Goal: Task Accomplishment & Management: Use online tool/utility

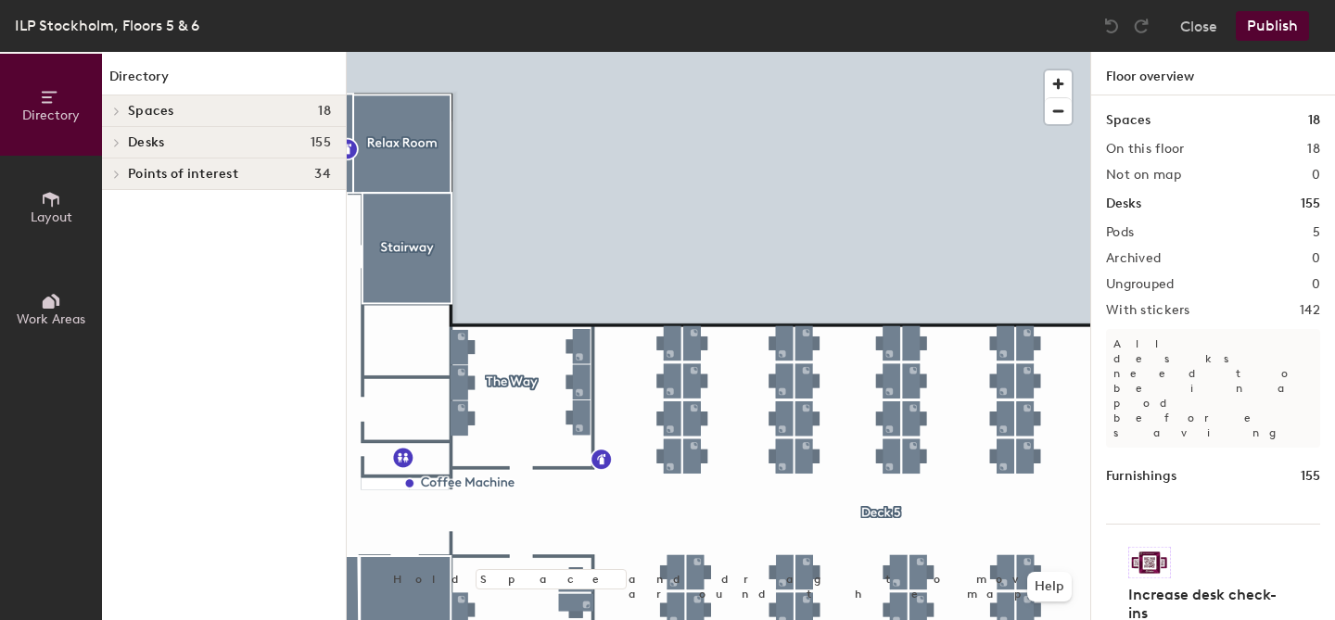
click at [42, 196] on icon at bounding box center [51, 199] width 20 height 20
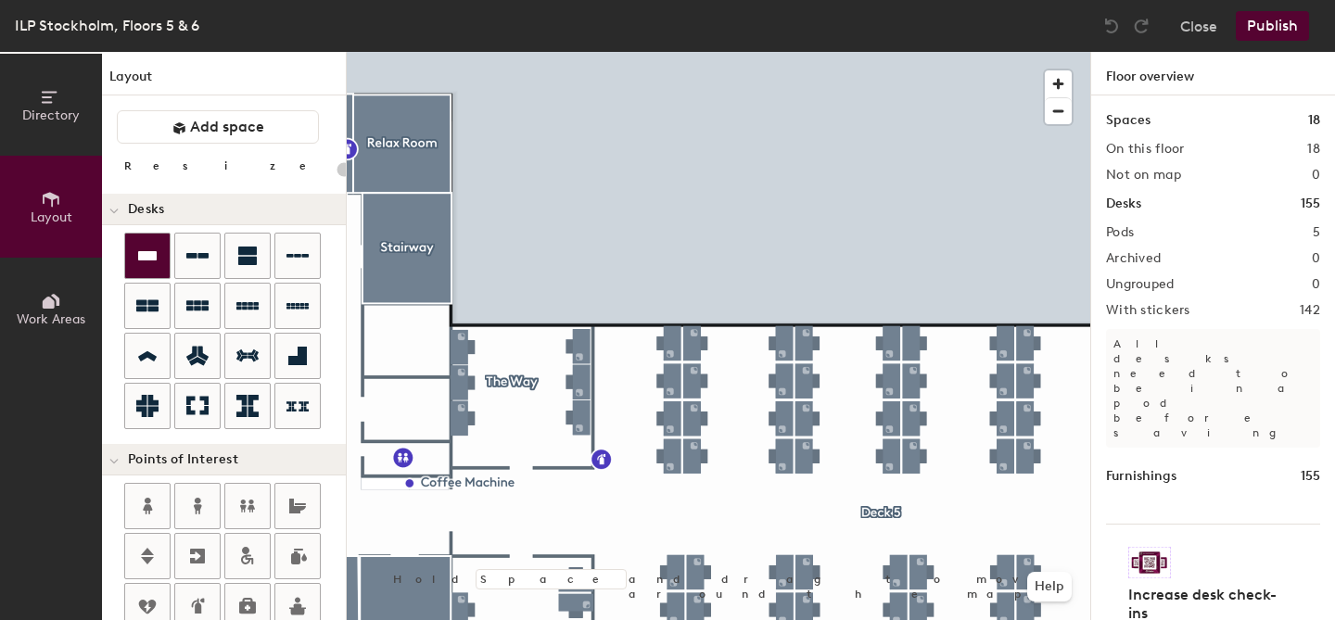
click at [145, 260] on icon at bounding box center [147, 256] width 22 height 22
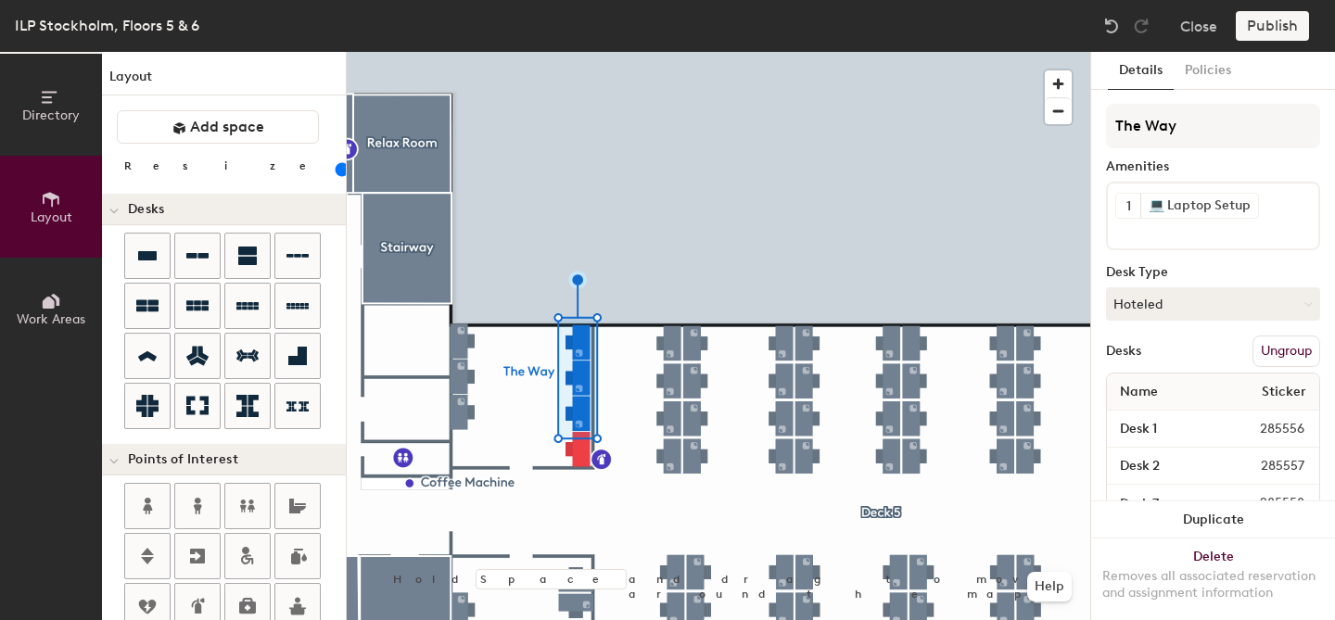
click at [633, 52] on div at bounding box center [718, 52] width 743 height 0
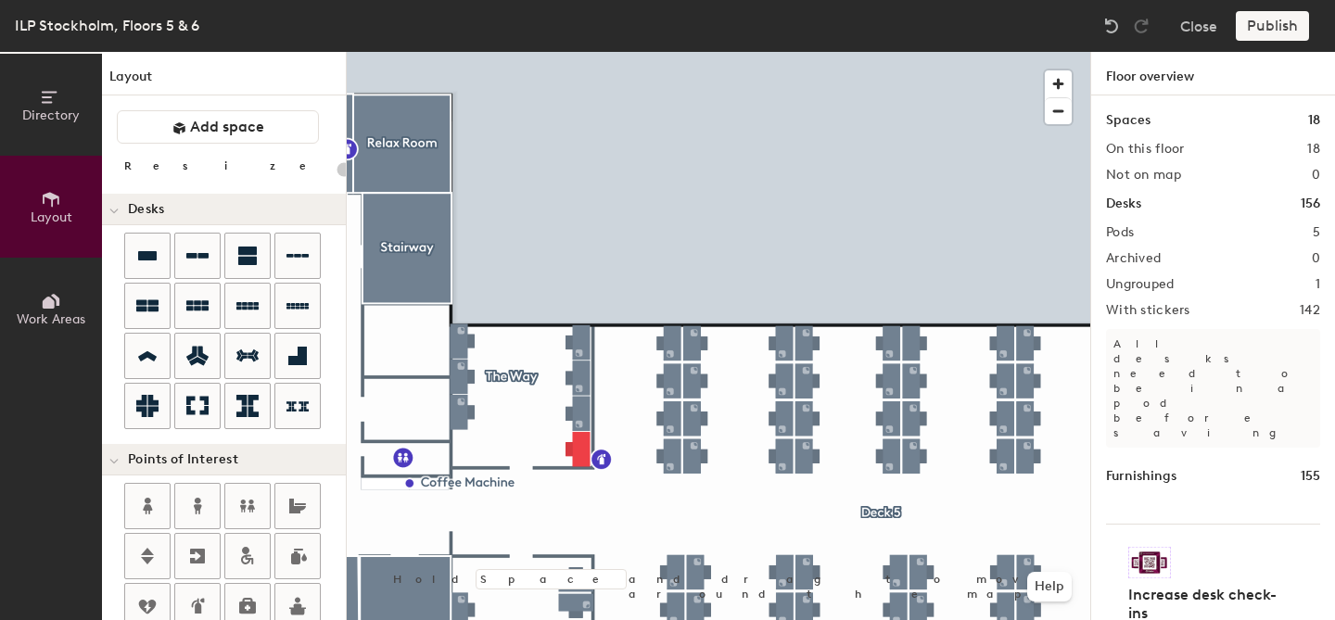
click at [580, 52] on div at bounding box center [718, 52] width 743 height 0
type input "80"
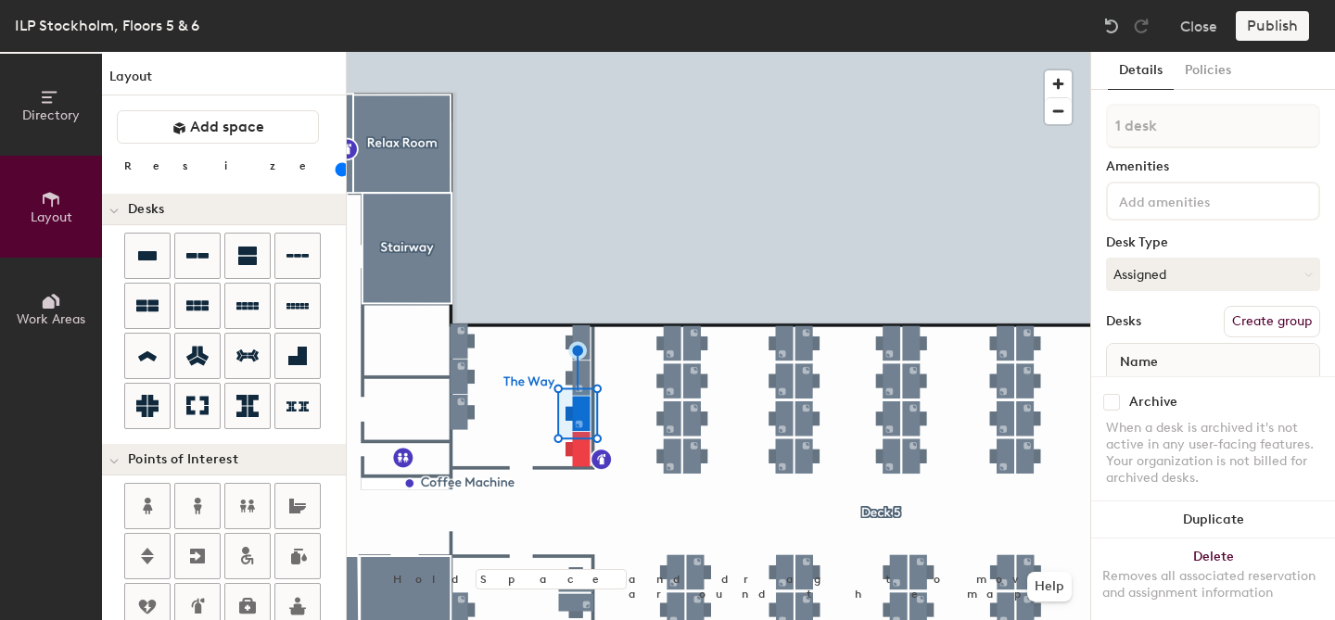
click at [1216, 212] on div at bounding box center [1213, 201] width 214 height 39
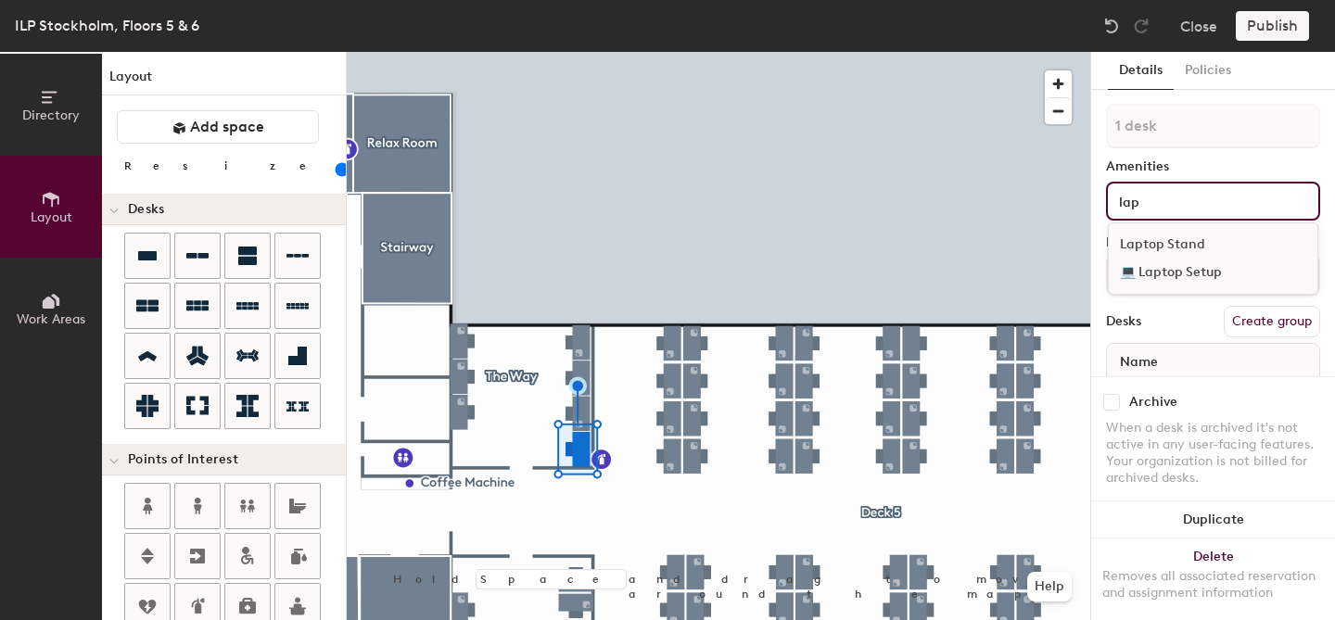
type input "lap"
click at [1220, 273] on div "💻 Laptop Setup" at bounding box center [1213, 273] width 209 height 28
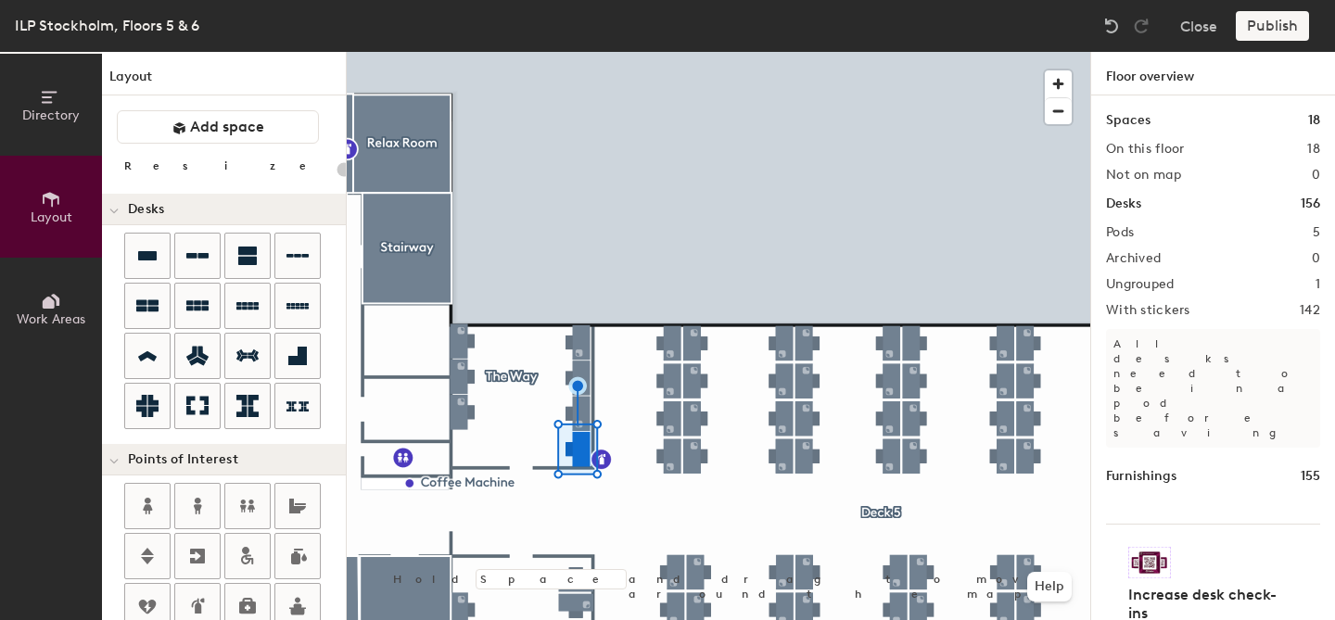
click at [464, 52] on div at bounding box center [718, 52] width 743 height 0
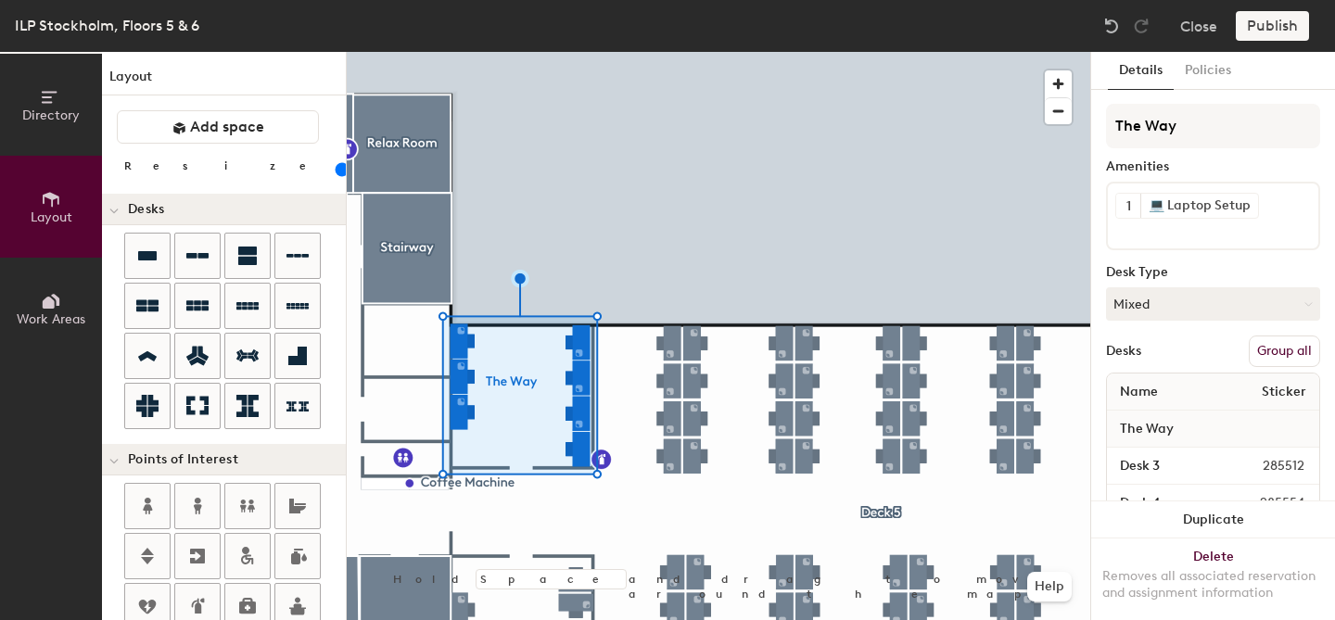
click at [1273, 353] on button "Group all" at bounding box center [1284, 352] width 71 height 32
click at [1207, 352] on div "Desks Ungroup" at bounding box center [1213, 352] width 214 height 32
click at [580, 52] on div at bounding box center [718, 52] width 743 height 0
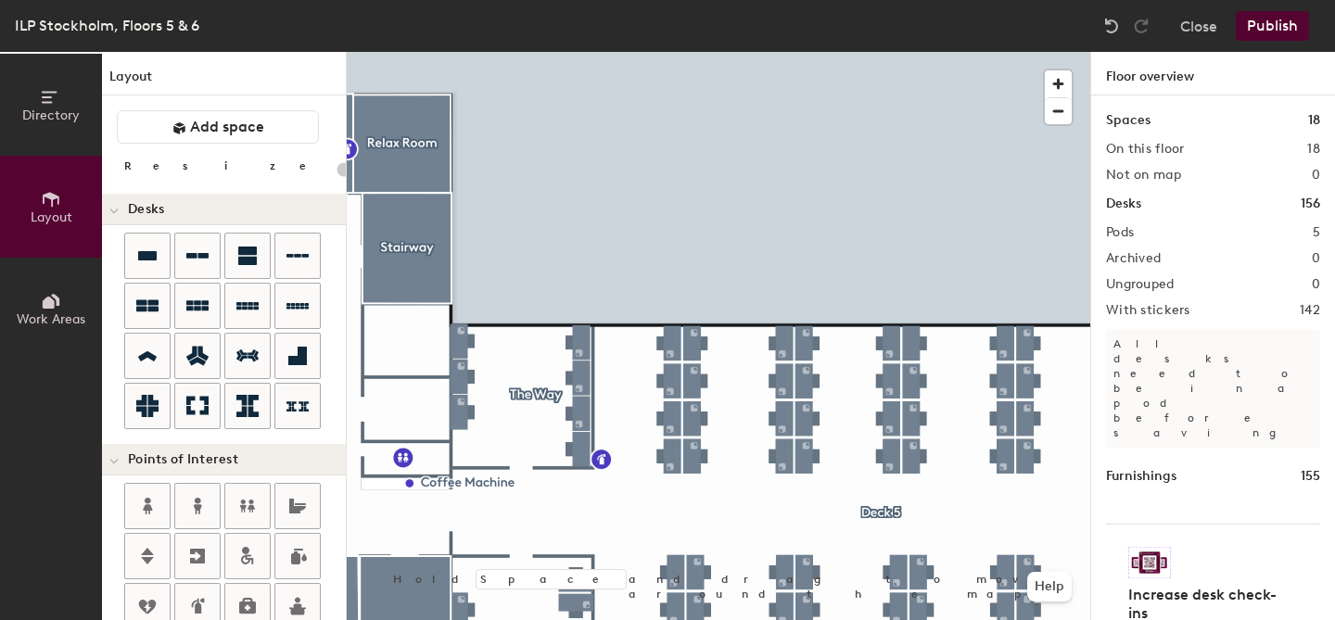
click at [582, 52] on div at bounding box center [718, 52] width 743 height 0
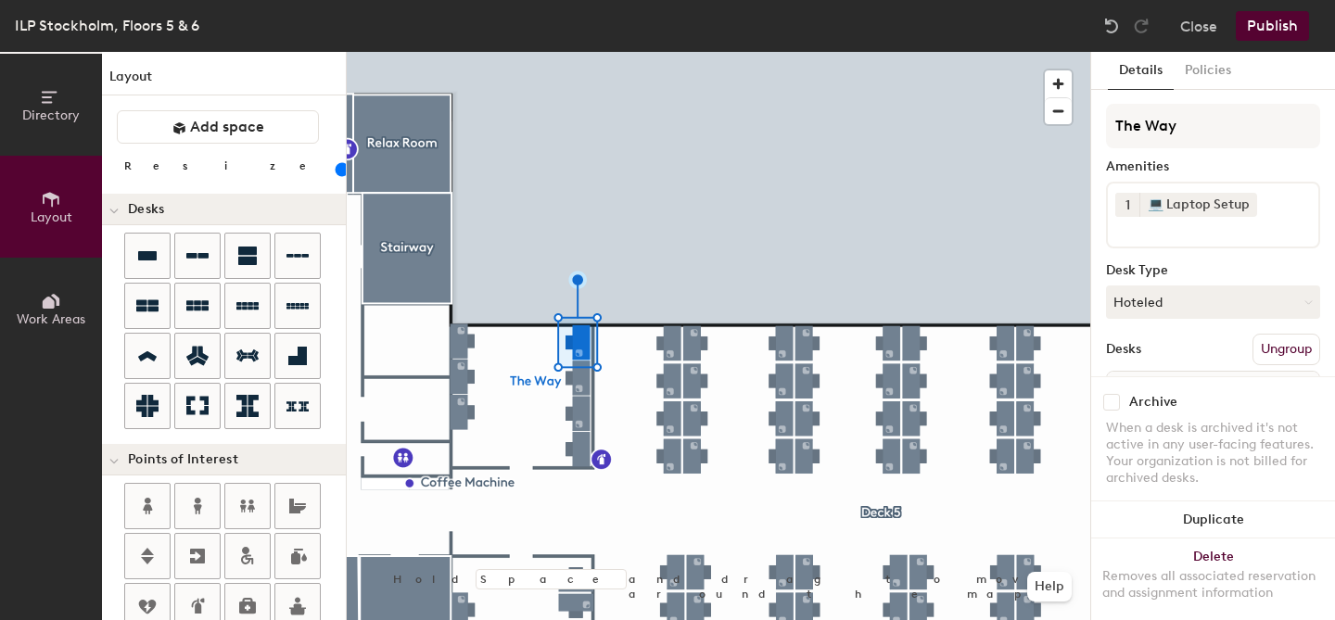
click at [778, 52] on div at bounding box center [718, 52] width 743 height 0
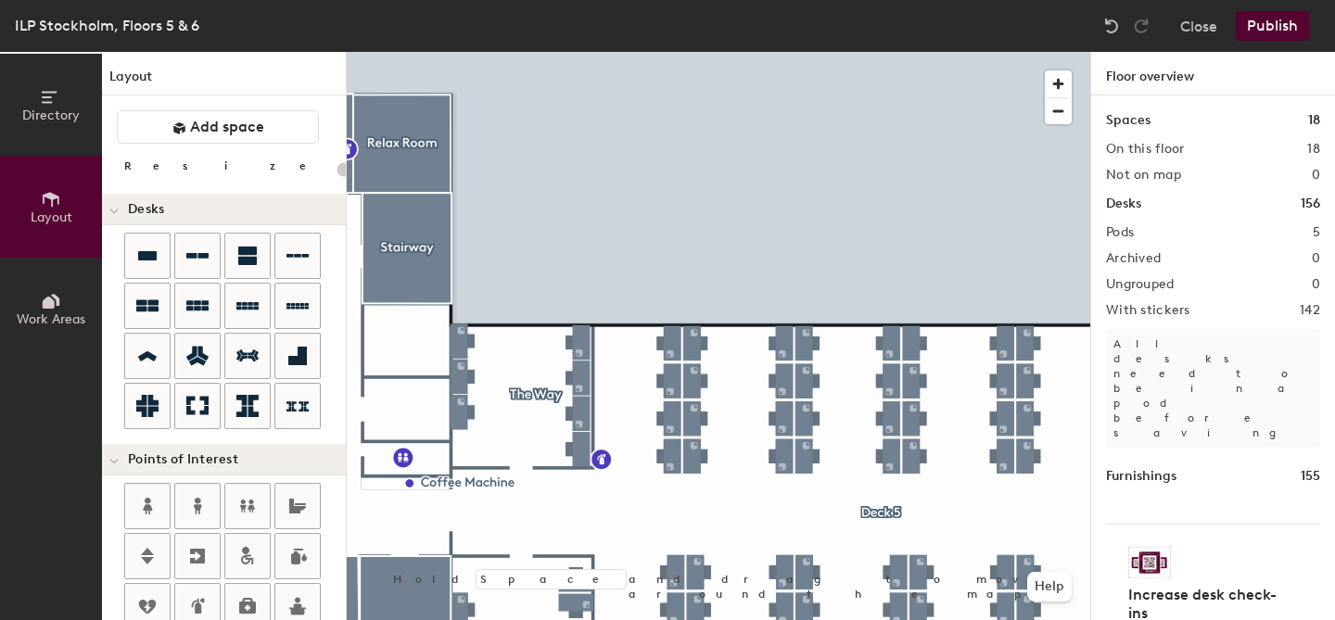
click at [1264, 22] on button "Publish" at bounding box center [1272, 26] width 73 height 30
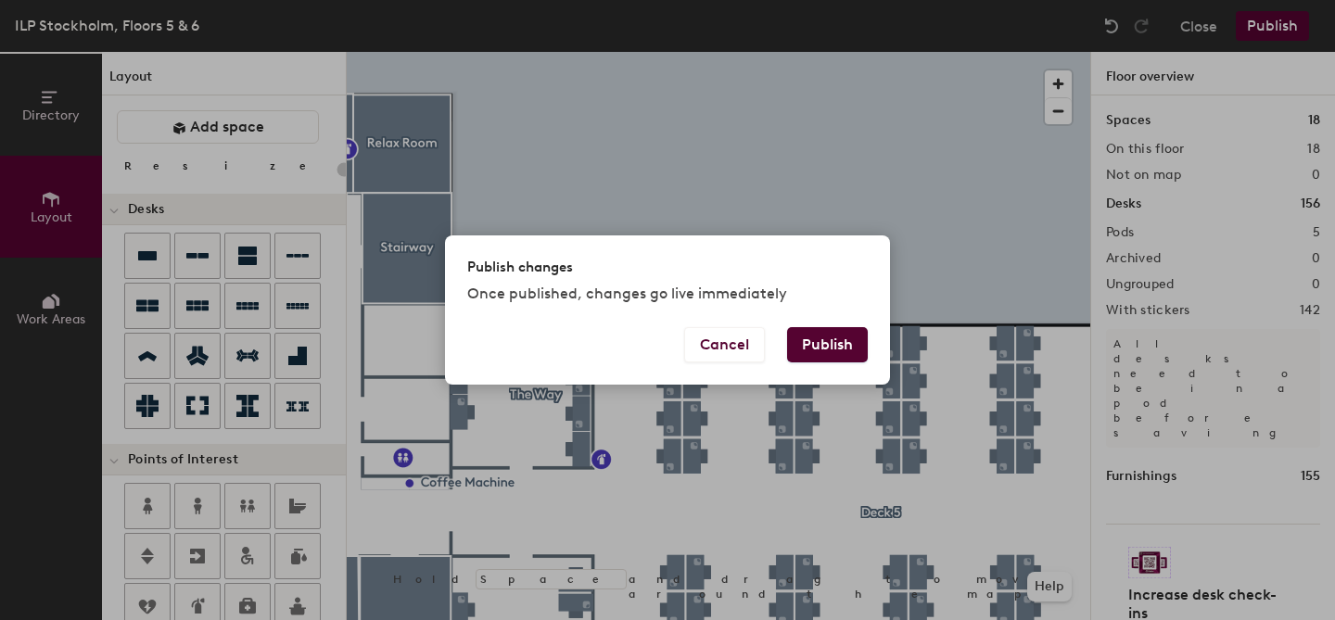
click at [827, 345] on button "Publish" at bounding box center [827, 344] width 81 height 35
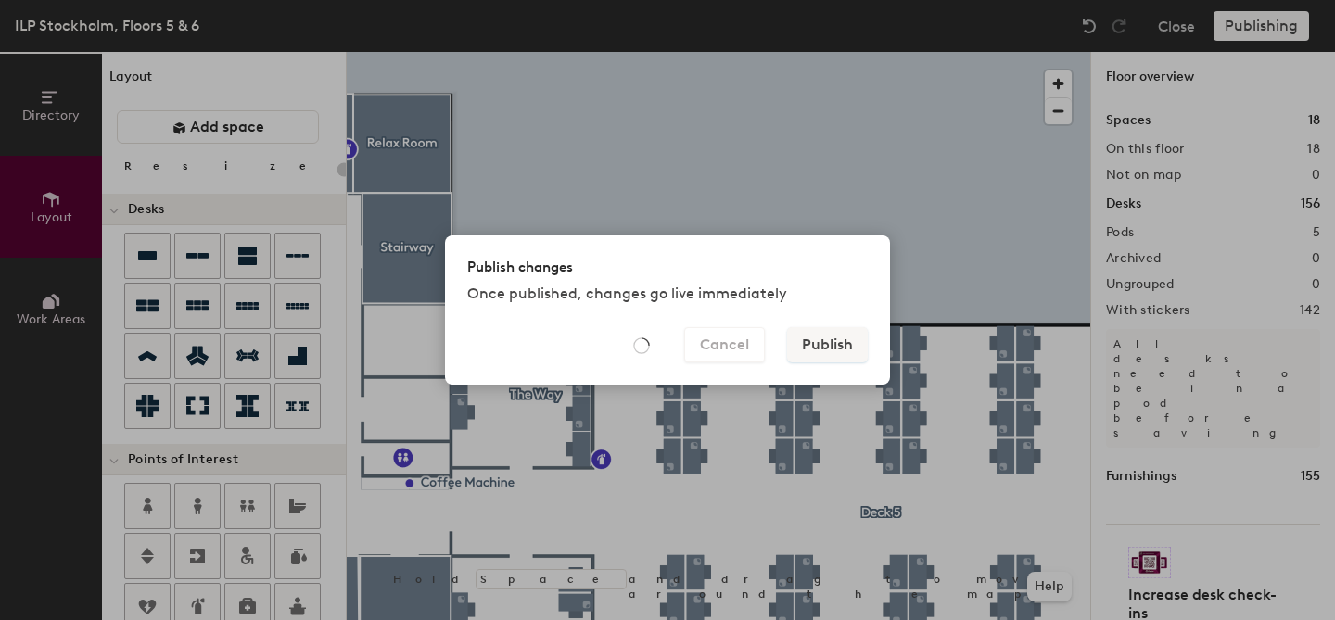
type input "20"
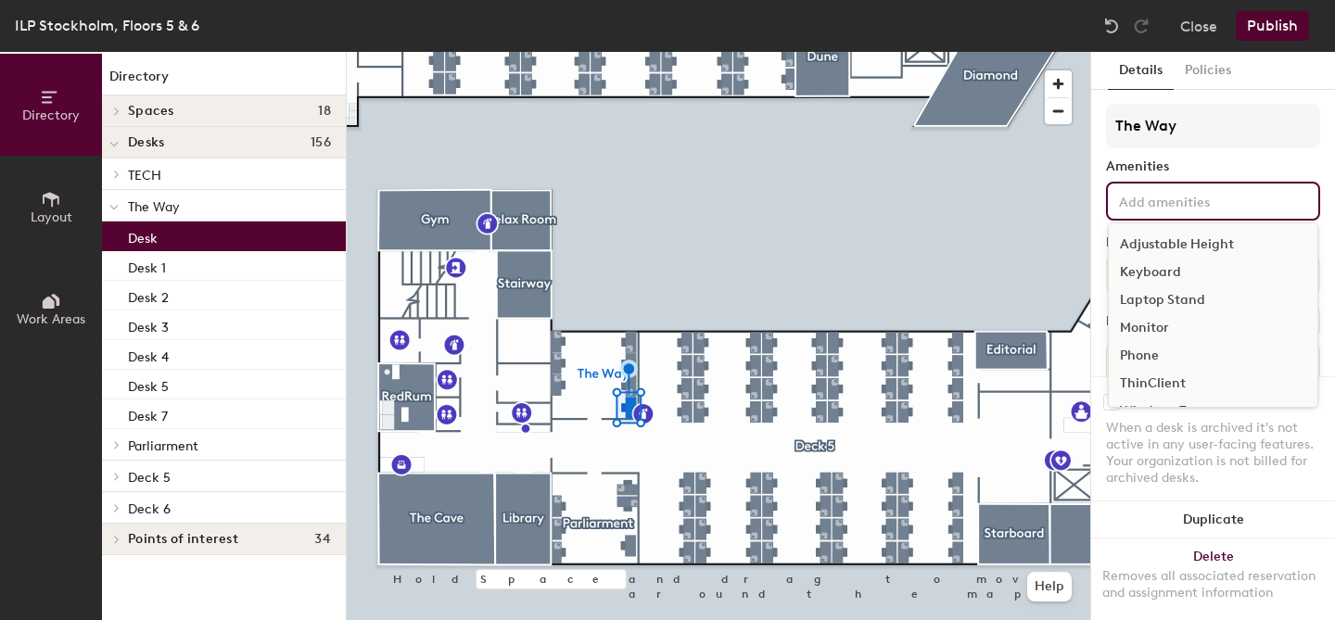
click at [1179, 207] on input at bounding box center [1198, 200] width 167 height 22
click at [1177, 361] on div "💻 Laptop Setup" at bounding box center [1213, 358] width 209 height 28
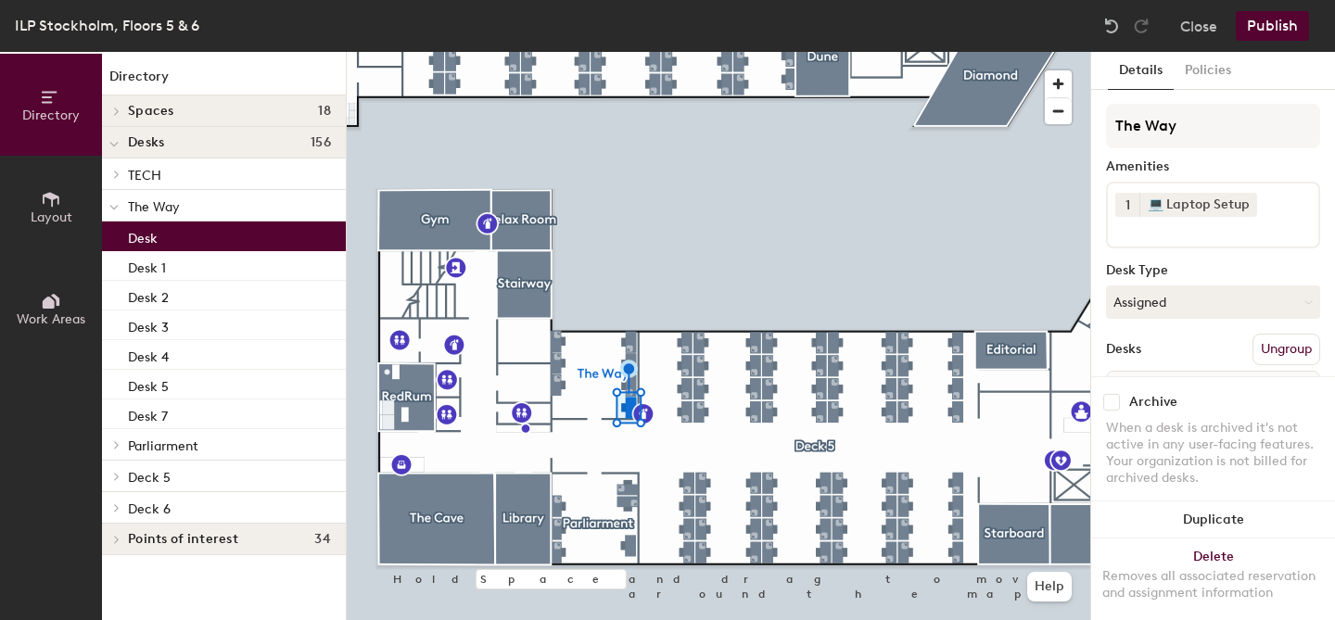
click at [1283, 33] on button "Publish" at bounding box center [1272, 26] width 73 height 30
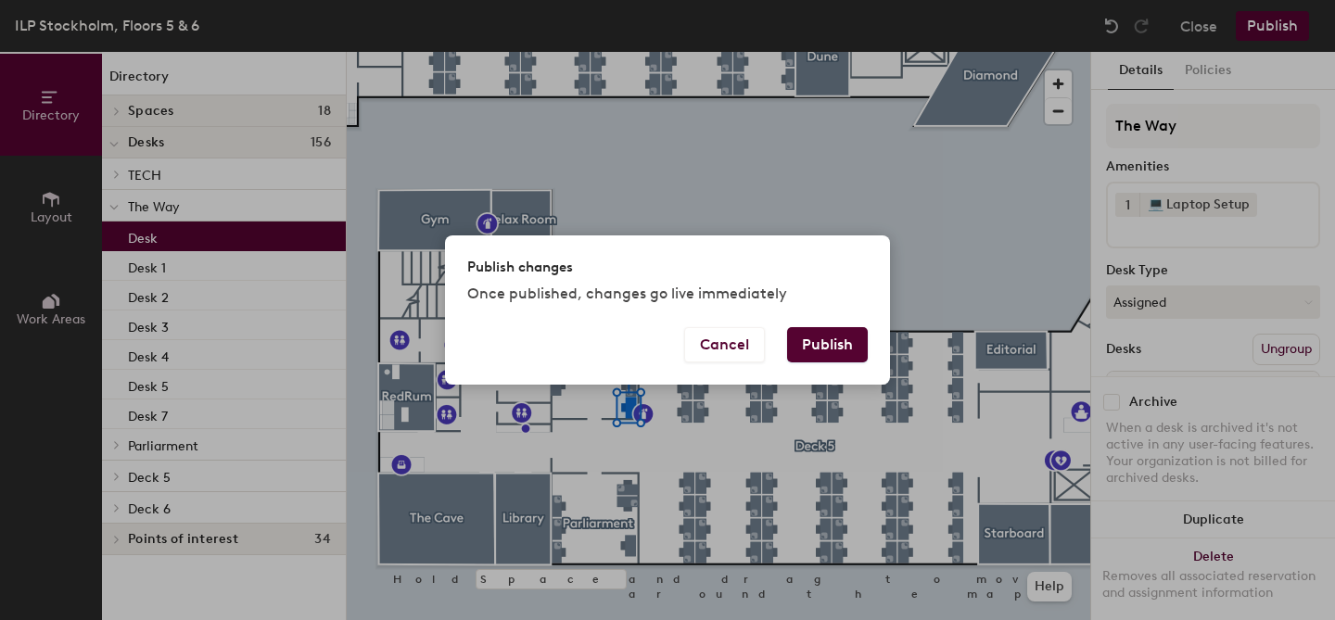
click at [843, 343] on button "Publish" at bounding box center [827, 344] width 81 height 35
